Goal: Information Seeking & Learning: Learn about a topic

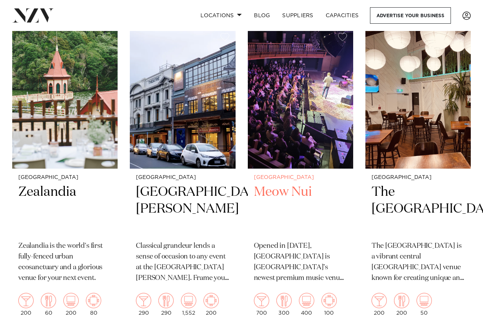
scroll to position [917, 0]
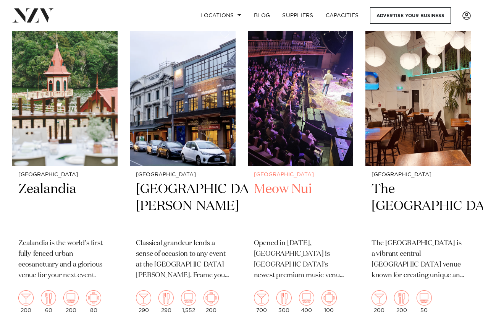
click at [319, 101] on img at bounding box center [300, 95] width 105 height 142
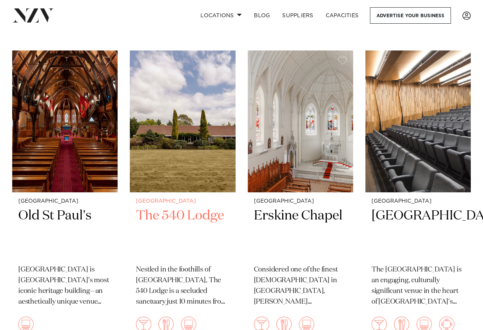
scroll to position [1791, 0]
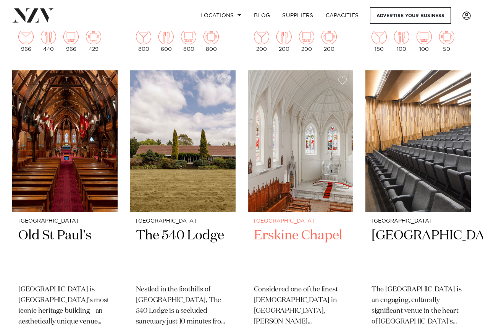
click at [298, 141] on img at bounding box center [300, 141] width 105 height 142
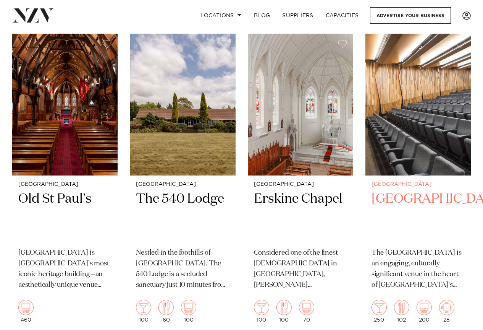
scroll to position [1820, 0]
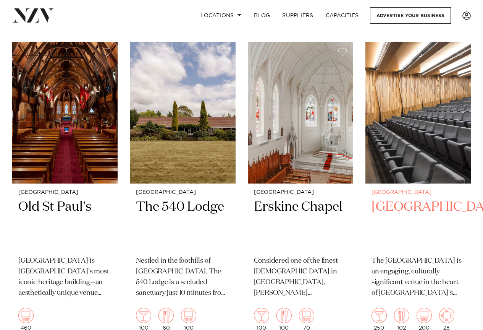
click at [413, 111] on img at bounding box center [417, 113] width 105 height 142
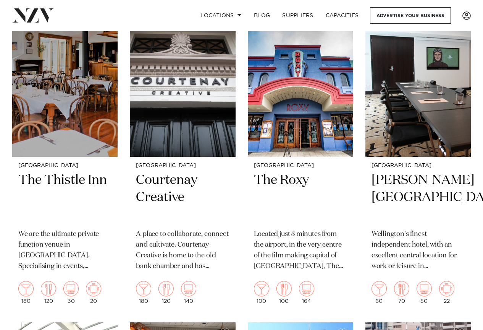
scroll to position [2154, 0]
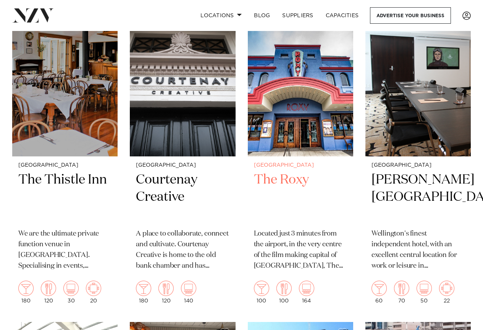
click at [299, 117] on img at bounding box center [300, 86] width 105 height 142
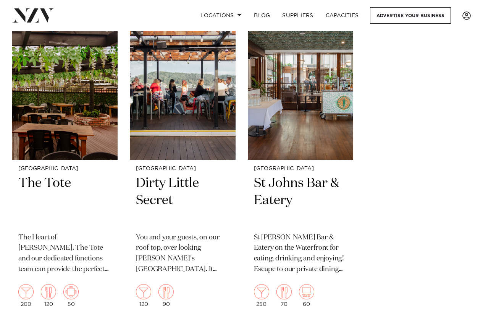
scroll to position [3097, 0]
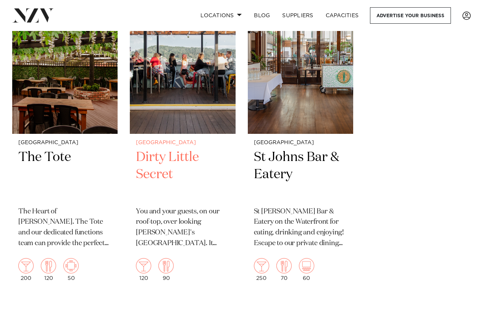
click at [190, 101] on img at bounding box center [182, 63] width 105 height 142
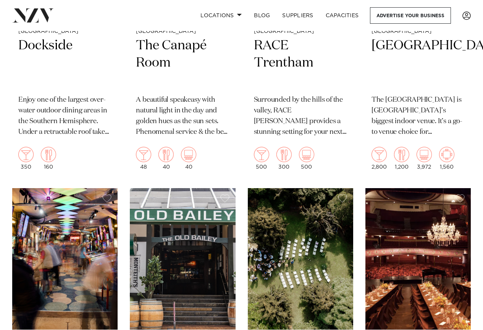
scroll to position [2469, 0]
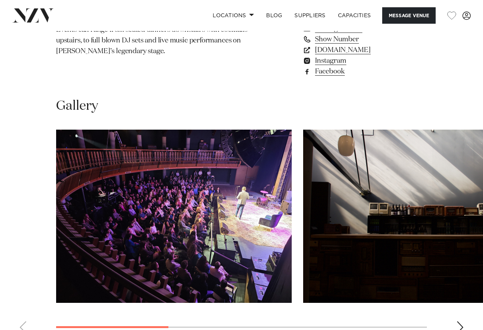
scroll to position [415, 0]
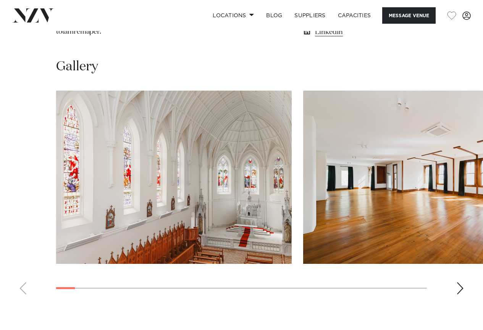
scroll to position [764, 0]
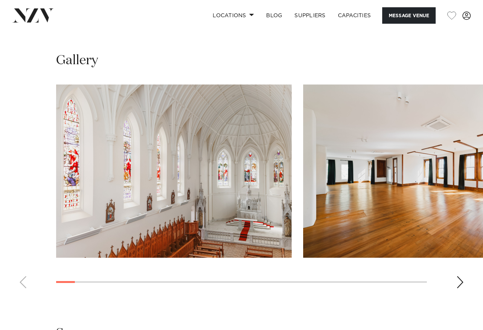
click at [463, 276] on div "Next slide" at bounding box center [460, 282] width 8 height 12
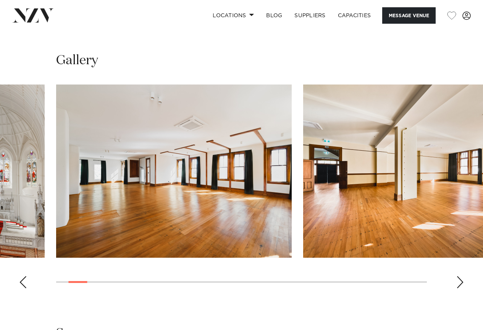
click at [459, 276] on div "Next slide" at bounding box center [460, 282] width 8 height 12
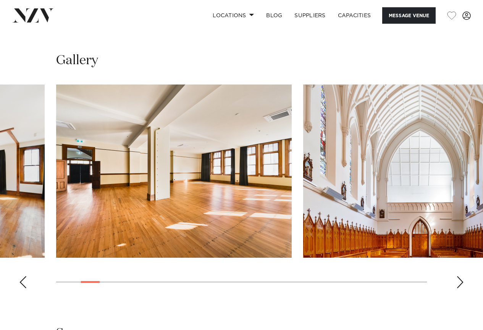
click at [459, 276] on div "Next slide" at bounding box center [460, 282] width 8 height 12
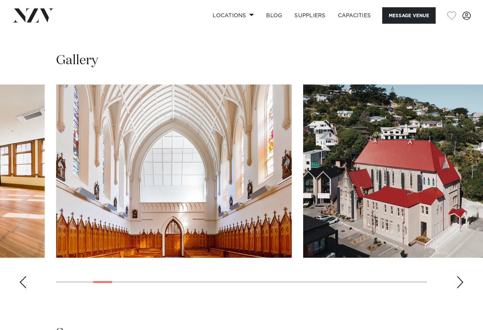
click at [460, 276] on div "Next slide" at bounding box center [460, 282] width 8 height 12
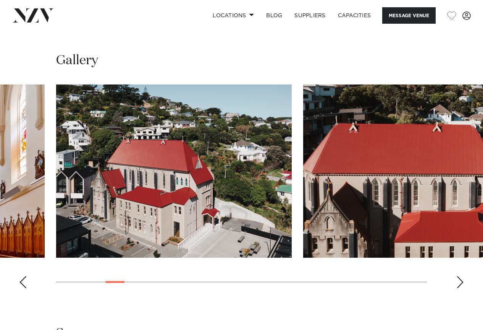
click at [460, 276] on div "Next slide" at bounding box center [460, 282] width 8 height 12
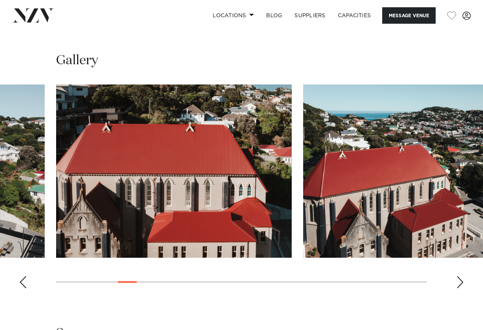
click at [460, 276] on div "Next slide" at bounding box center [460, 282] width 8 height 12
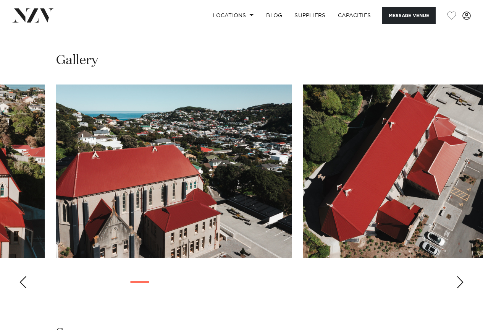
click at [460, 276] on div "Next slide" at bounding box center [460, 282] width 8 height 12
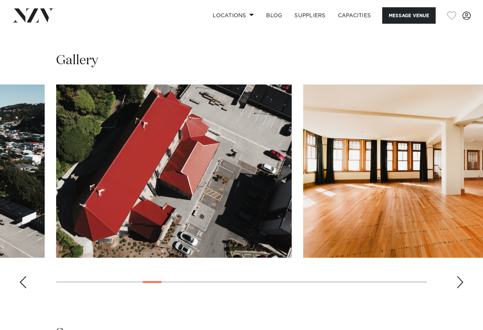
click at [460, 276] on div "Next slide" at bounding box center [460, 282] width 8 height 12
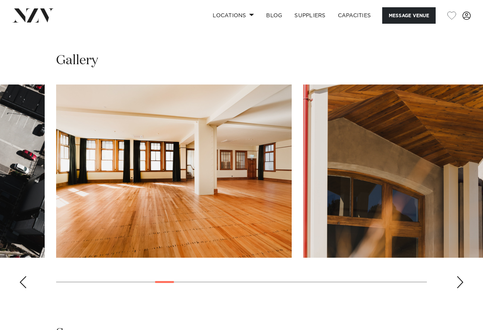
click at [460, 276] on div "Next slide" at bounding box center [460, 282] width 8 height 12
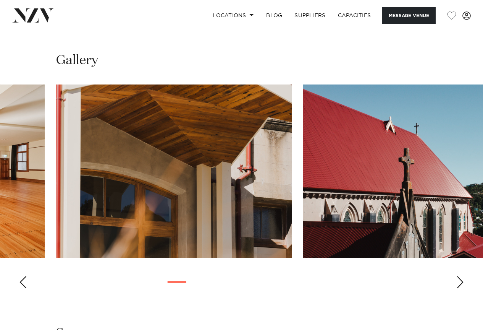
click at [460, 276] on div "Next slide" at bounding box center [460, 282] width 8 height 12
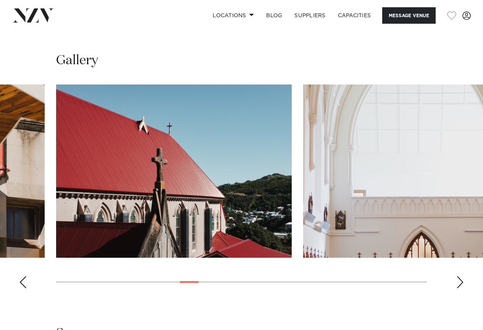
click at [460, 276] on div "Next slide" at bounding box center [460, 282] width 8 height 12
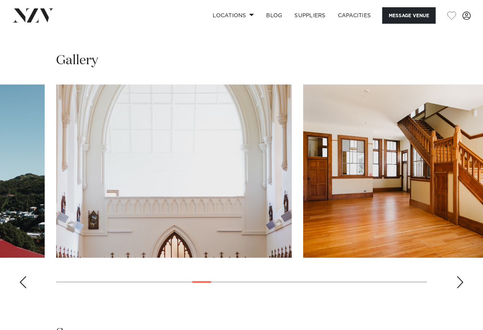
click at [460, 276] on div "Next slide" at bounding box center [460, 282] width 8 height 12
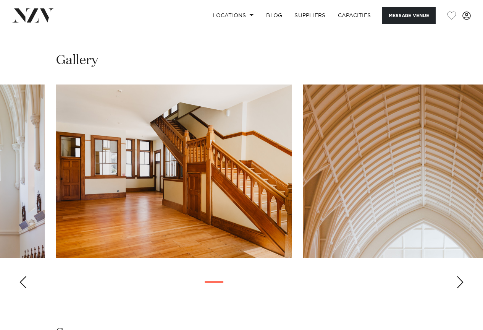
click at [460, 276] on div "Next slide" at bounding box center [460, 282] width 8 height 12
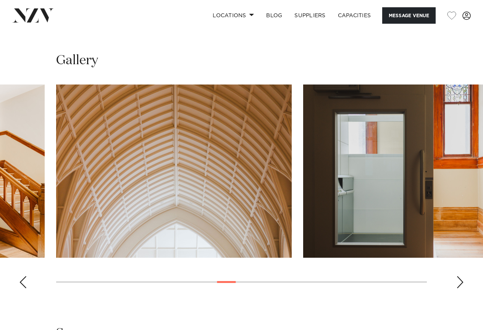
click at [460, 276] on div "Next slide" at bounding box center [460, 282] width 8 height 12
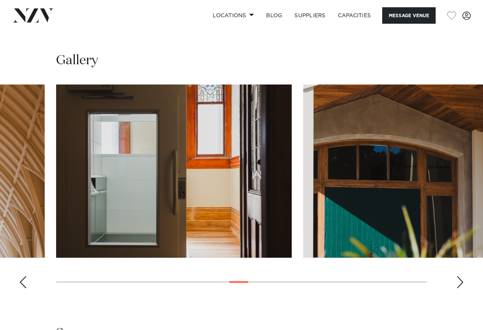
click at [460, 276] on div "Next slide" at bounding box center [460, 282] width 8 height 12
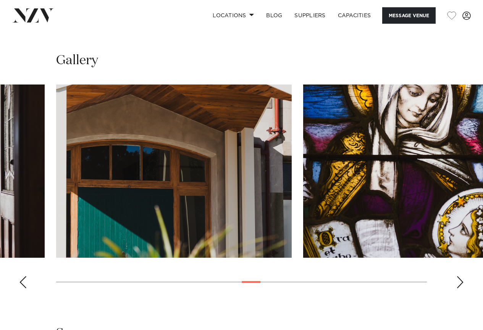
click at [460, 276] on div "Next slide" at bounding box center [460, 282] width 8 height 12
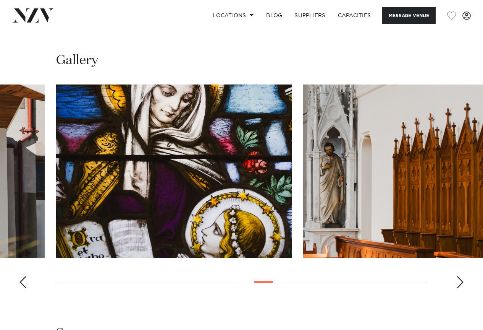
click at [460, 276] on div "Next slide" at bounding box center [460, 282] width 8 height 12
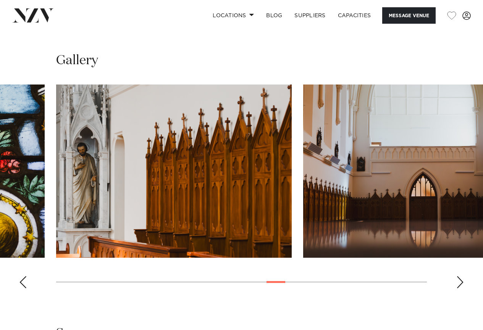
click at [460, 276] on div "Next slide" at bounding box center [460, 282] width 8 height 12
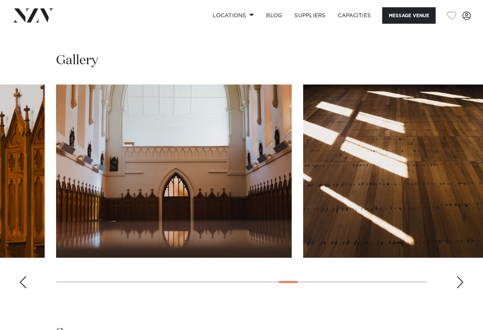
click at [460, 276] on div "Next slide" at bounding box center [460, 282] width 8 height 12
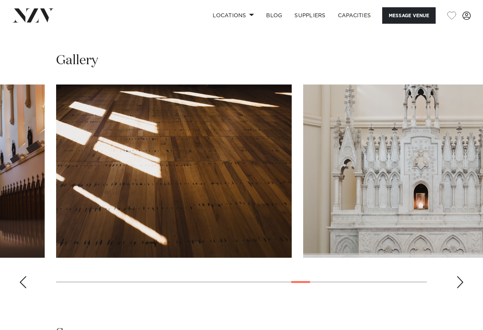
click at [460, 276] on div "Next slide" at bounding box center [460, 282] width 8 height 12
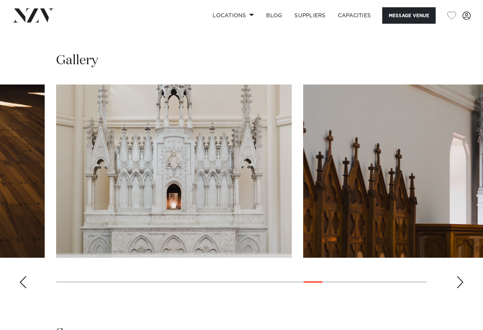
click at [460, 276] on div "Next slide" at bounding box center [460, 282] width 8 height 12
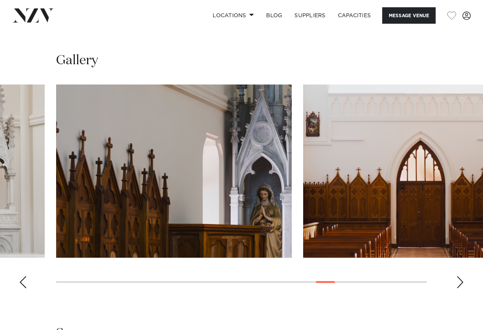
click at [461, 276] on div "Next slide" at bounding box center [460, 282] width 8 height 12
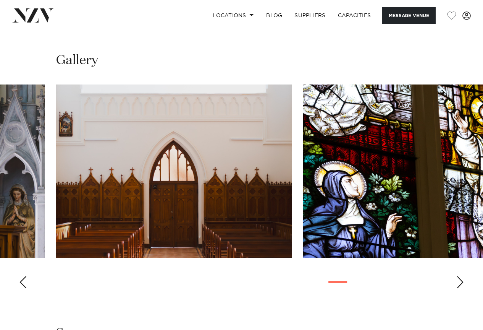
click at [461, 276] on div "Next slide" at bounding box center [460, 282] width 8 height 12
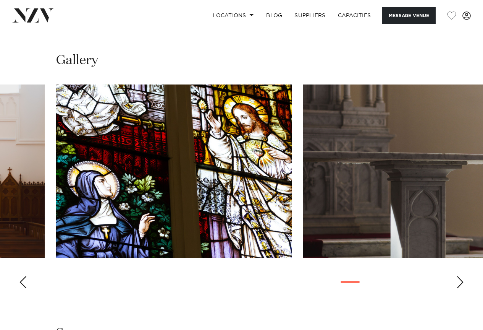
click at [461, 276] on div "Next slide" at bounding box center [460, 282] width 8 height 12
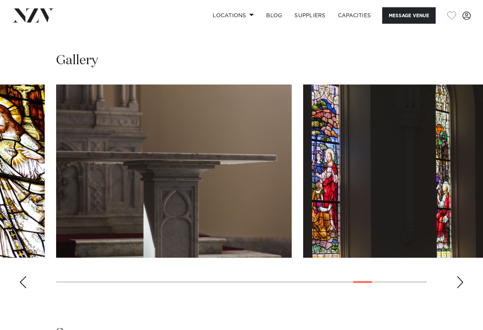
click at [461, 276] on div "Next slide" at bounding box center [460, 282] width 8 height 12
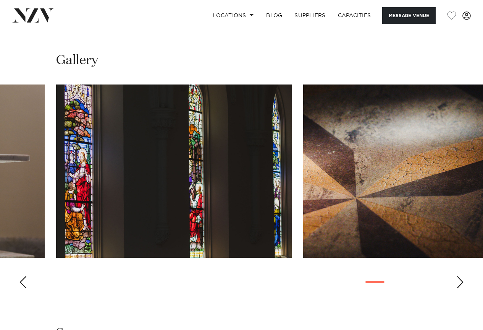
click at [461, 276] on div "Next slide" at bounding box center [460, 282] width 8 height 12
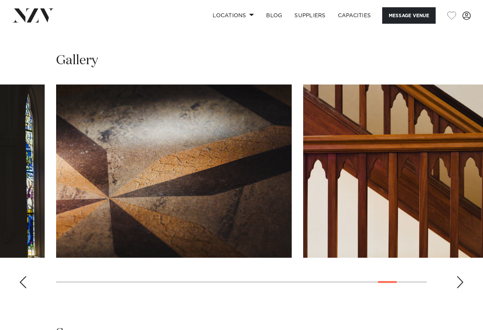
click at [461, 276] on div "Next slide" at bounding box center [460, 282] width 8 height 12
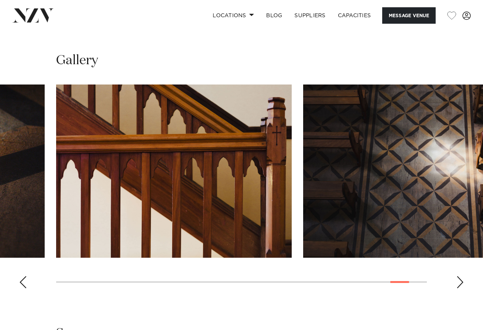
click at [461, 276] on div "Next slide" at bounding box center [460, 282] width 8 height 12
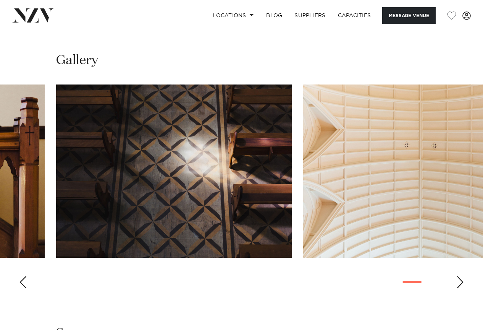
click at [461, 276] on div "Next slide" at bounding box center [460, 282] width 8 height 12
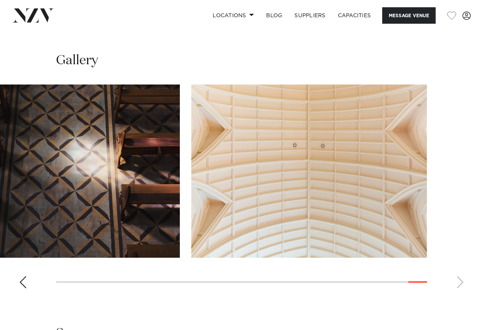
click at [461, 236] on swiper-container at bounding box center [241, 189] width 483 height 210
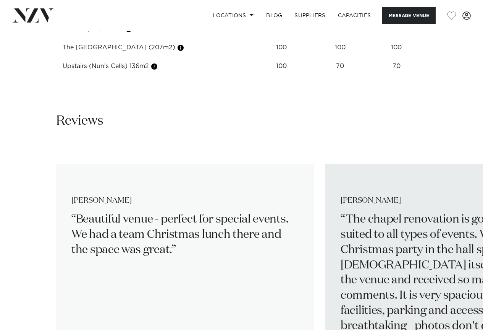
scroll to position [1146, 0]
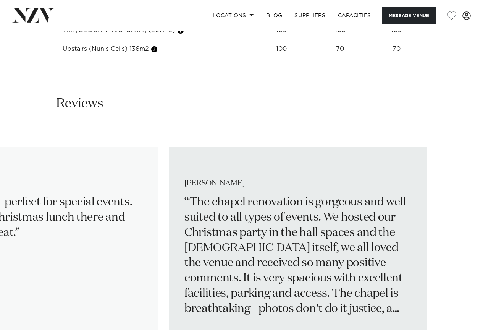
click at [272, 228] on p "The chapel renovation is gorgeous and well suited to all types of events. We ho…" at bounding box center [297, 256] width 227 height 122
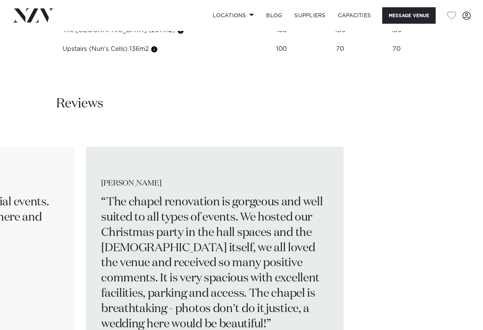
click at [179, 233] on p "The chapel renovation is gorgeous and well suited to all types of events. We ho…" at bounding box center [214, 263] width 227 height 137
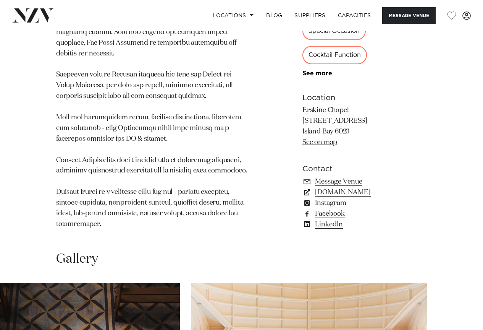
scroll to position [535, 0]
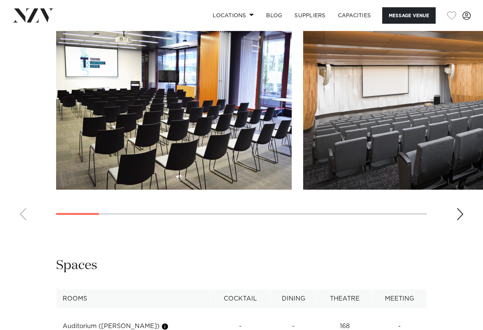
scroll to position [649, 0]
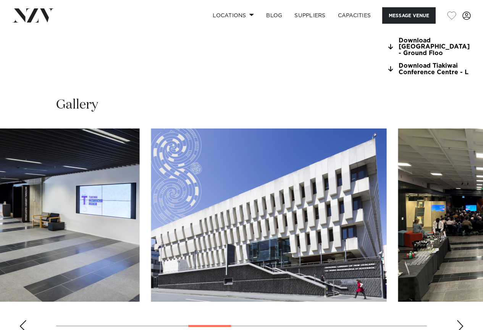
click at [220, 318] on swiper-container at bounding box center [241, 233] width 483 height 210
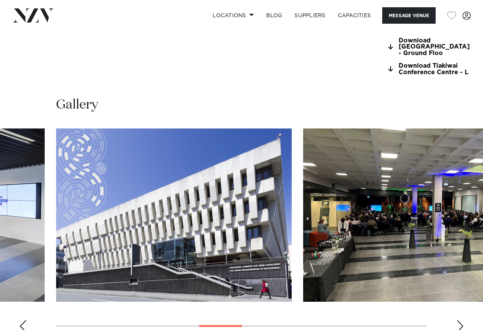
click at [404, 211] on img "7 / 13" at bounding box center [421, 214] width 236 height 173
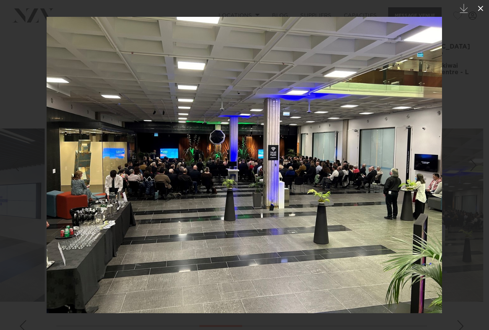
click at [482, 8] on icon at bounding box center [480, 8] width 9 height 9
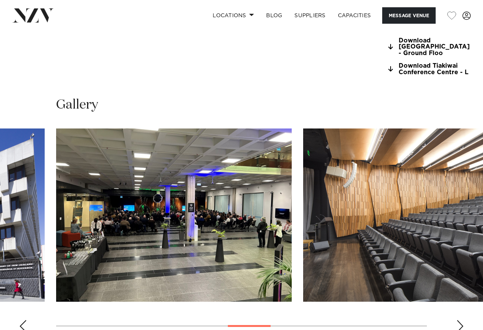
click at [412, 244] on img "8 / 13" at bounding box center [421, 214] width 236 height 173
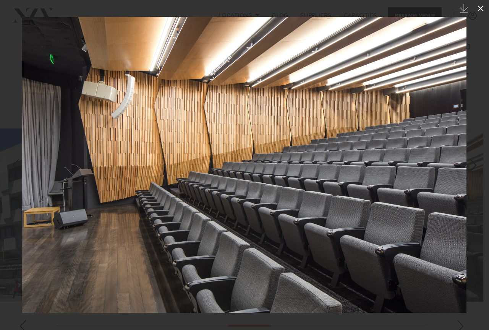
click at [480, 10] on icon at bounding box center [480, 8] width 9 height 9
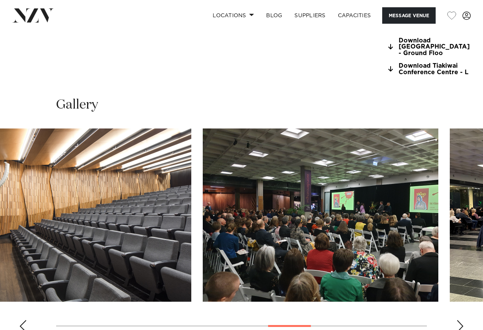
click at [181, 282] on swiper-container at bounding box center [241, 233] width 483 height 210
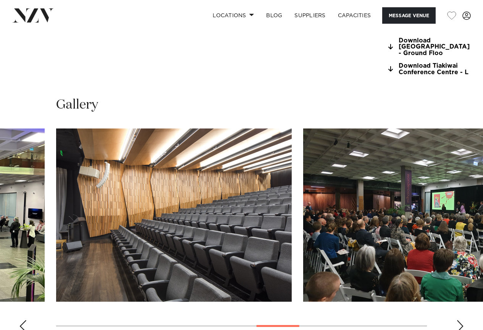
click at [460, 320] on div "Next slide" at bounding box center [460, 326] width 8 height 12
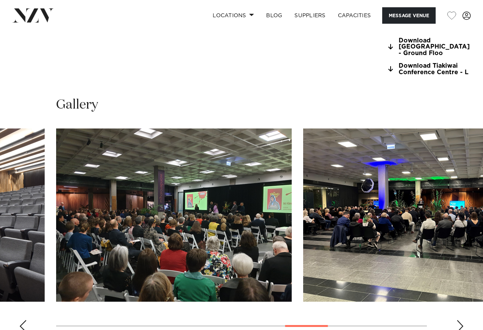
click at [460, 320] on div "Next slide" at bounding box center [460, 326] width 8 height 12
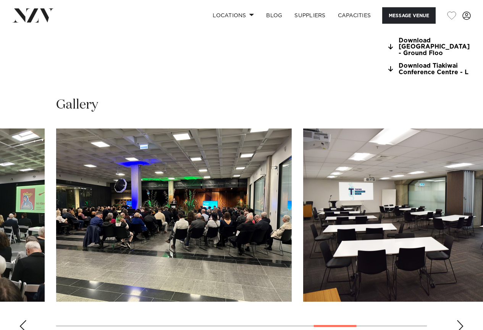
click at [460, 320] on div "Next slide" at bounding box center [460, 326] width 8 height 12
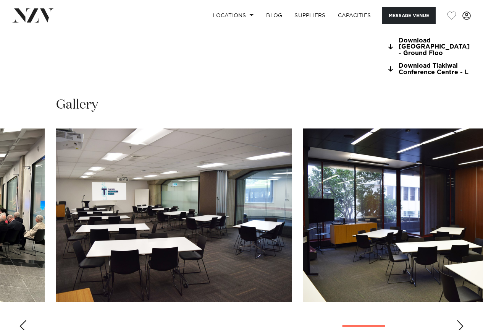
click at [460, 320] on div "Next slide" at bounding box center [460, 326] width 8 height 12
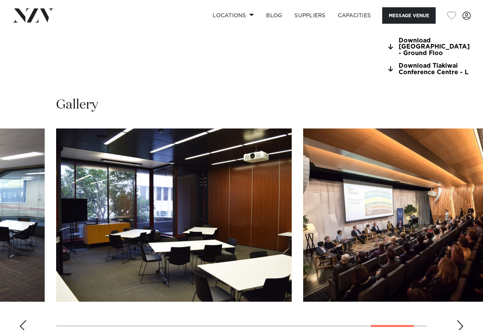
click at [460, 320] on div "Next slide" at bounding box center [460, 326] width 8 height 12
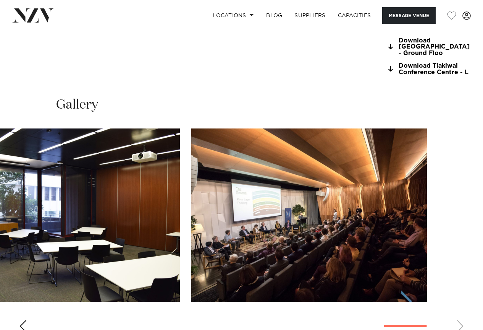
click at [460, 310] on swiper-container at bounding box center [241, 233] width 483 height 210
click at [21, 320] on div "Previous slide" at bounding box center [23, 326] width 8 height 12
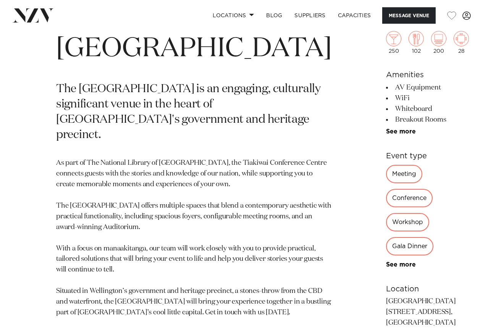
scroll to position [229, 0]
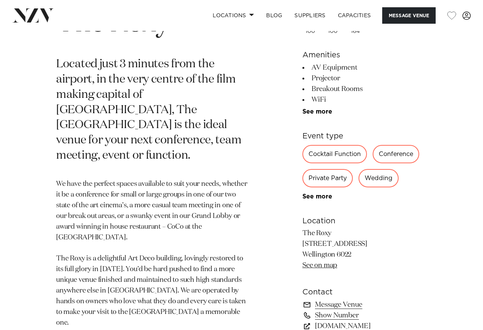
scroll to position [306, 0]
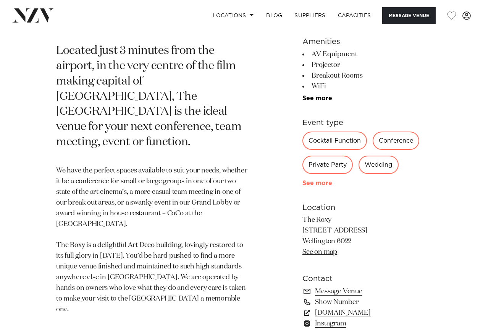
click at [330, 183] on link "See more" at bounding box center [332, 183] width 60 height 6
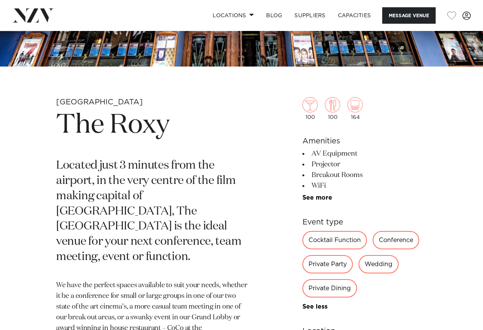
scroll to position [0, 0]
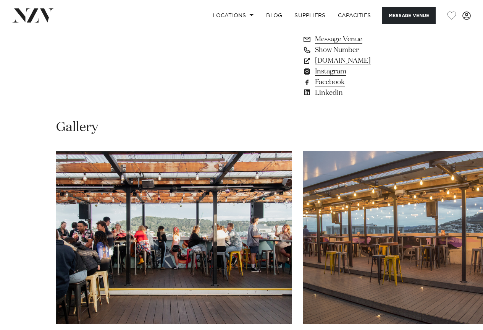
scroll to position [573, 0]
